Goal: Task Accomplishment & Management: Manage account settings

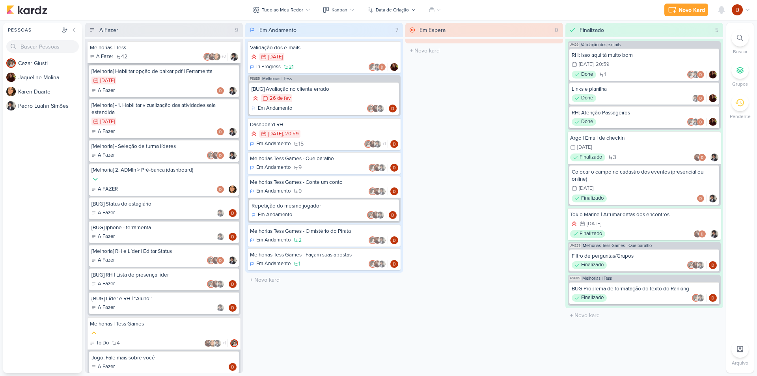
click at [130, 55] on div "A Fazer 42 +2" at bounding box center [164, 57] width 148 height 8
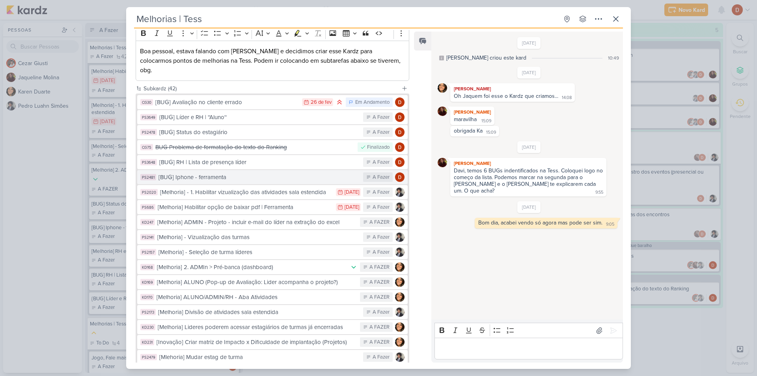
scroll to position [118, 0]
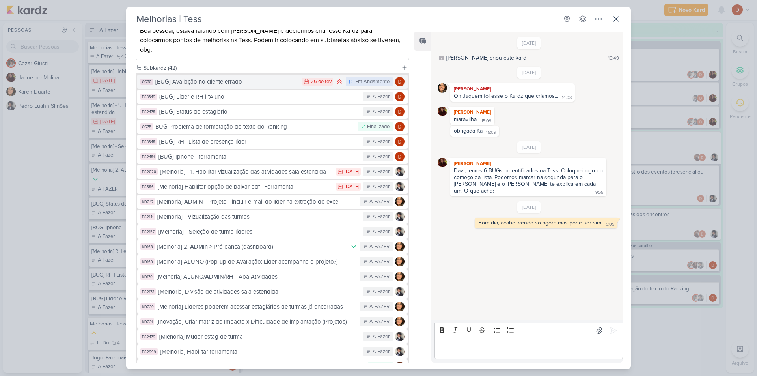
click at [296, 75] on button "CG30 [BUG] Avaliação no cliente errado 26/2 [DATE] Em Andamento" at bounding box center [272, 82] width 271 height 14
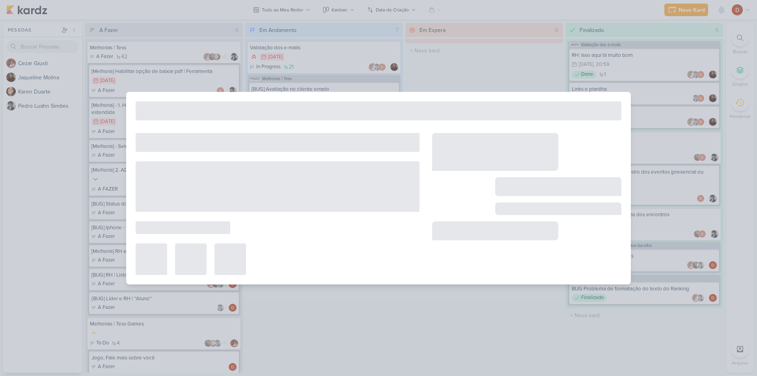
type input "[BUG] Avaliação no cliente errado"
type input "[DATE] 23:59"
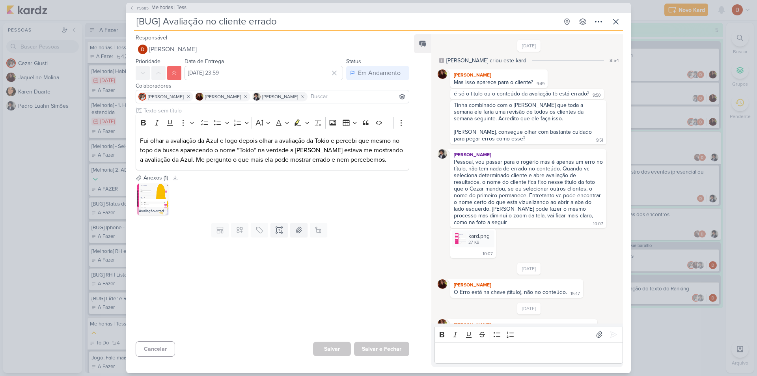
scroll to position [144, 0]
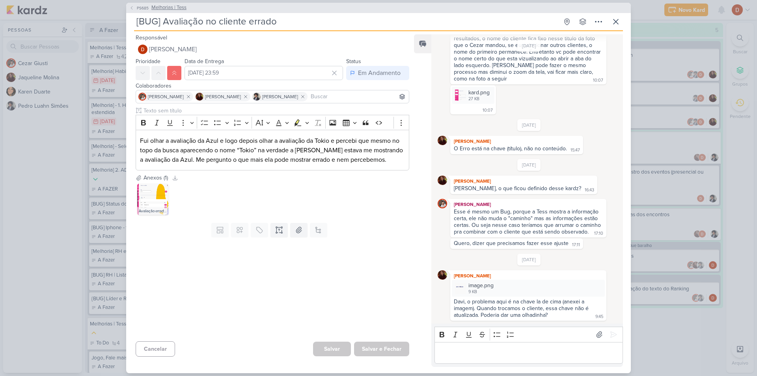
click at [159, 11] on span "Melhorias | Tess" at bounding box center [168, 8] width 35 height 8
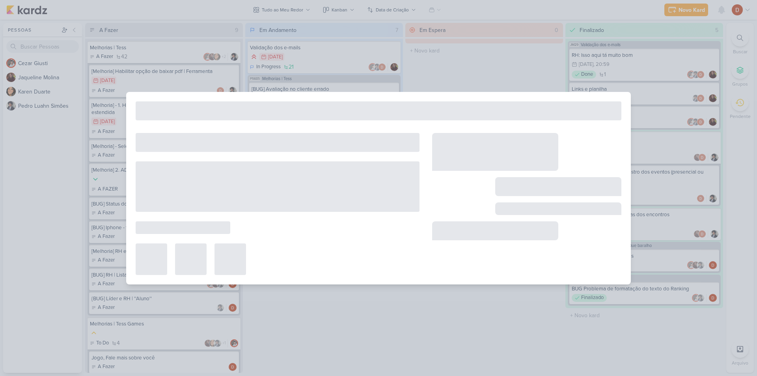
type input "Melhorias | Tess"
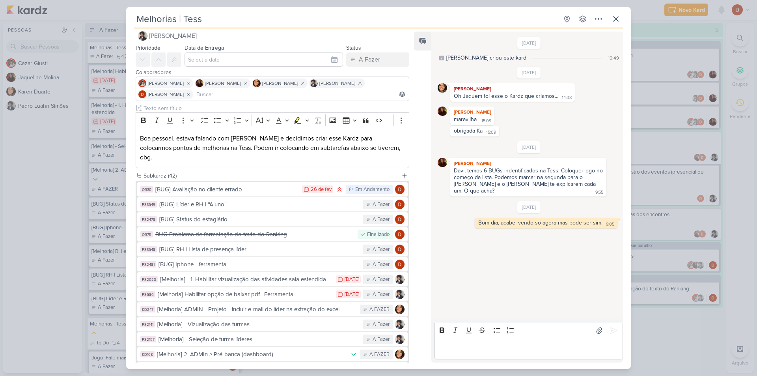
scroll to position [0, 0]
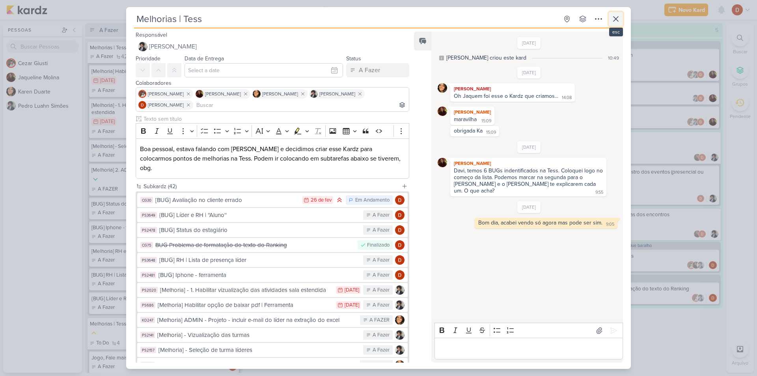
click at [619, 20] on icon at bounding box center [615, 18] width 9 height 9
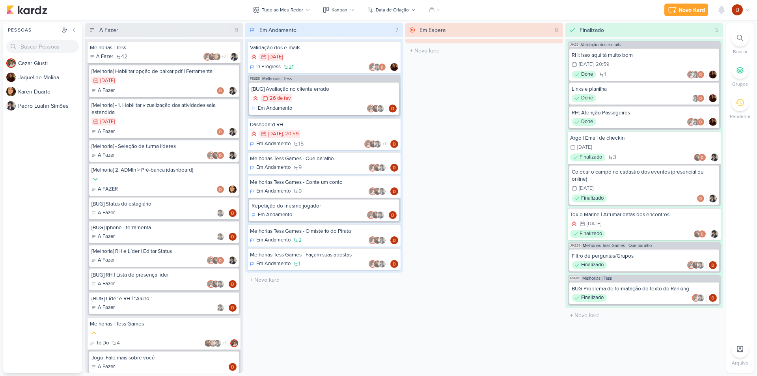
click at [312, 90] on div "[BUG] Avaliação no cliente errado" at bounding box center [324, 89] width 145 height 7
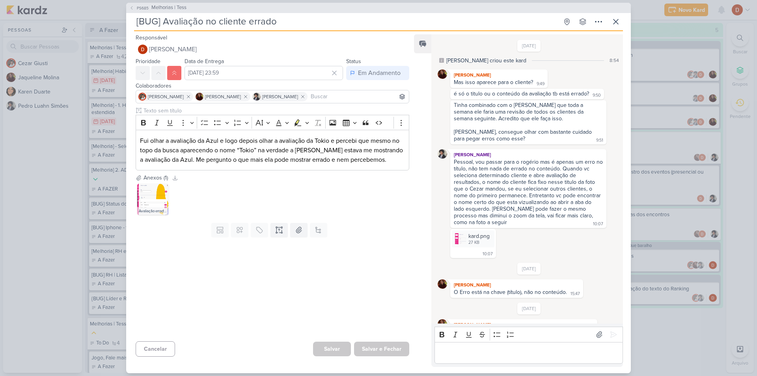
scroll to position [144, 0]
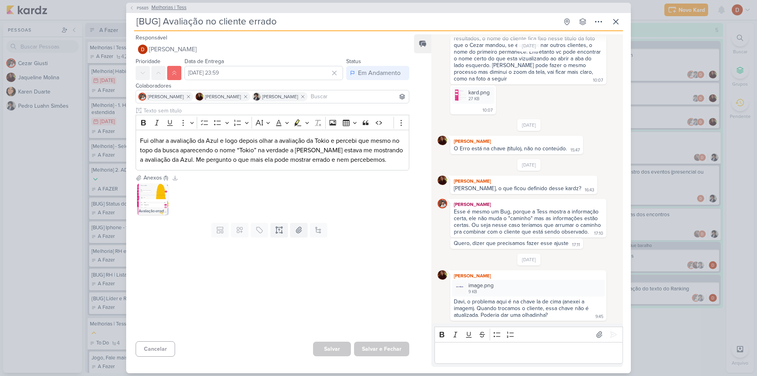
click at [172, 9] on span "Melhorias | Tess" at bounding box center [168, 8] width 35 height 8
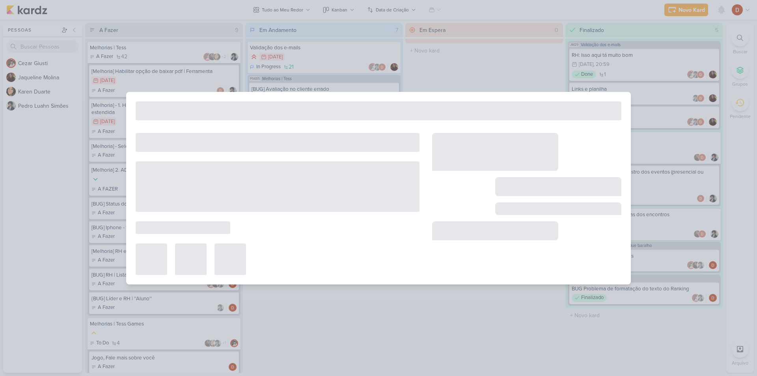
type input "Melhorias | Tess"
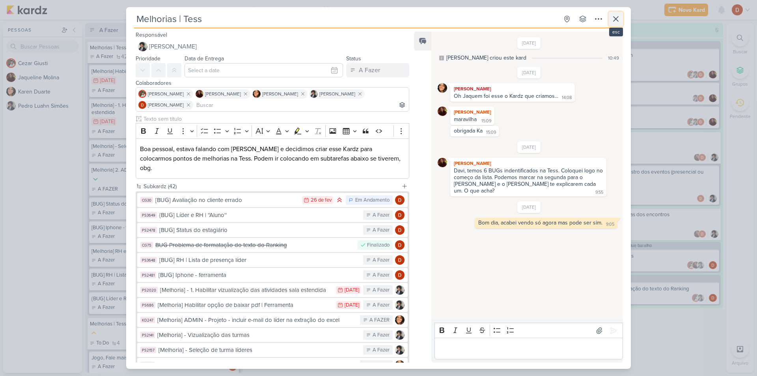
click at [615, 17] on icon at bounding box center [616, 19] width 5 height 5
